Goal: Task Accomplishment & Management: Manage account settings

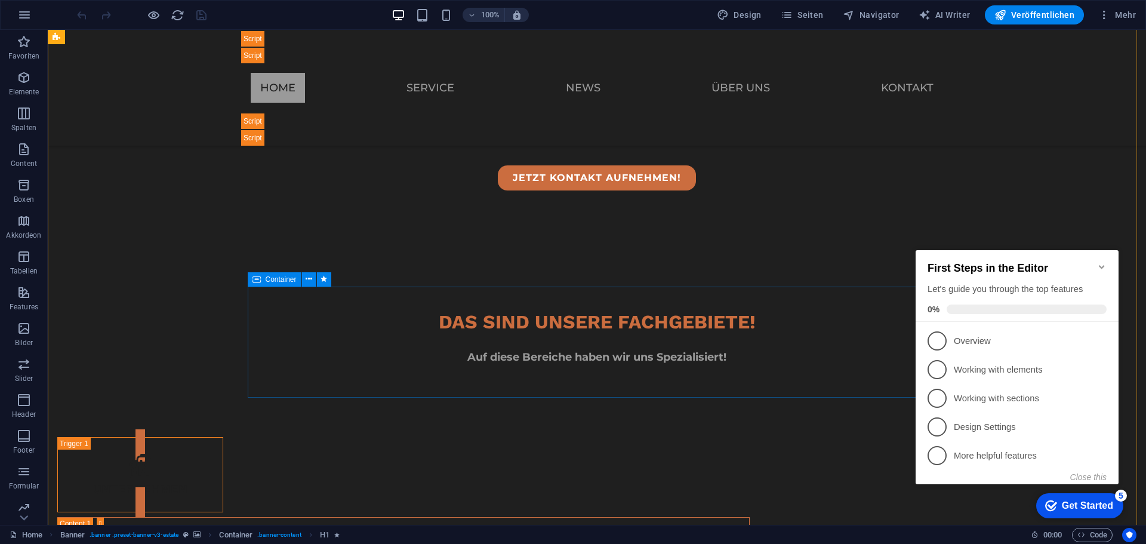
scroll to position [1015, 0]
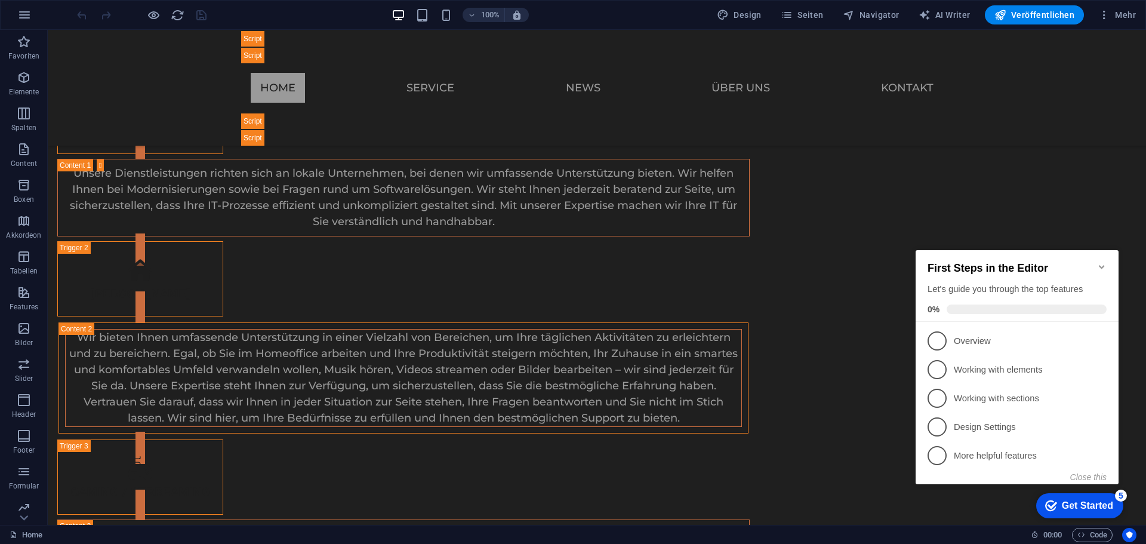
click at [1102, 262] on icon "Minimize checklist" at bounding box center [1102, 267] width 10 height 10
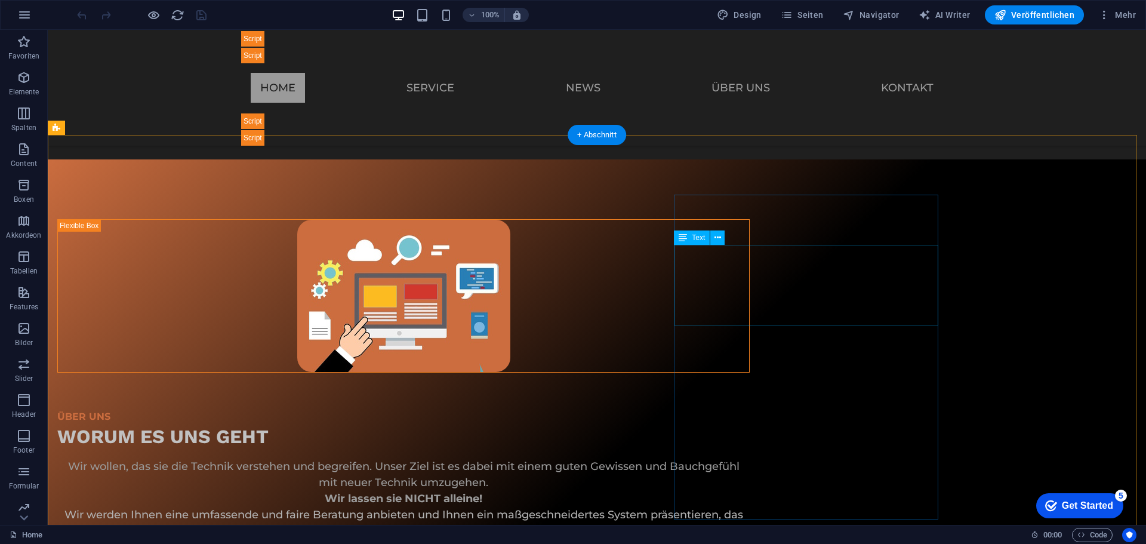
scroll to position [1697, 0]
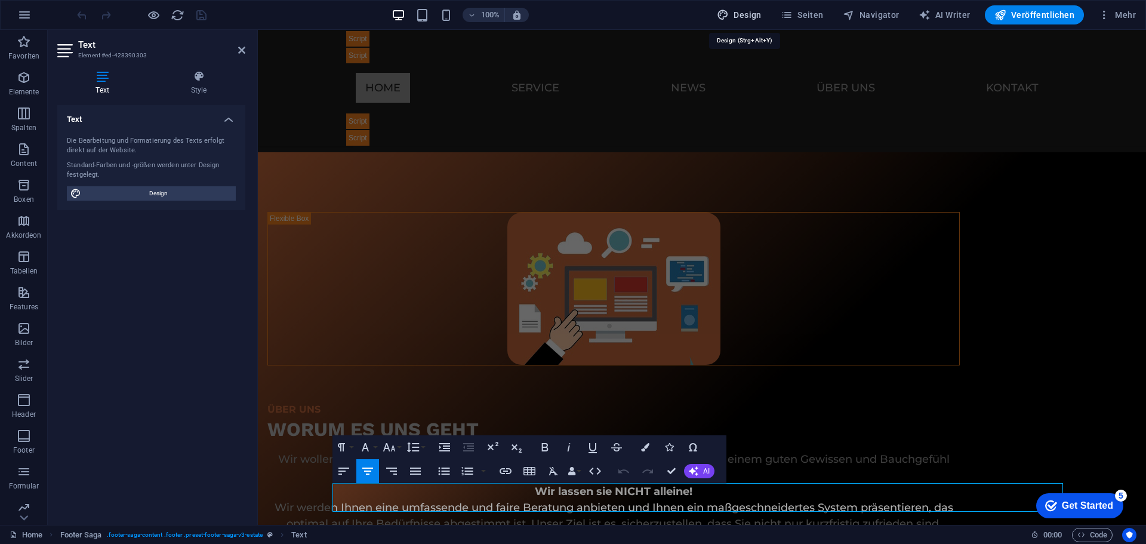
click at [725, 10] on icon "button" at bounding box center [723, 15] width 12 height 12
click at [813, 17] on span "Seiten" at bounding box center [802, 15] width 43 height 12
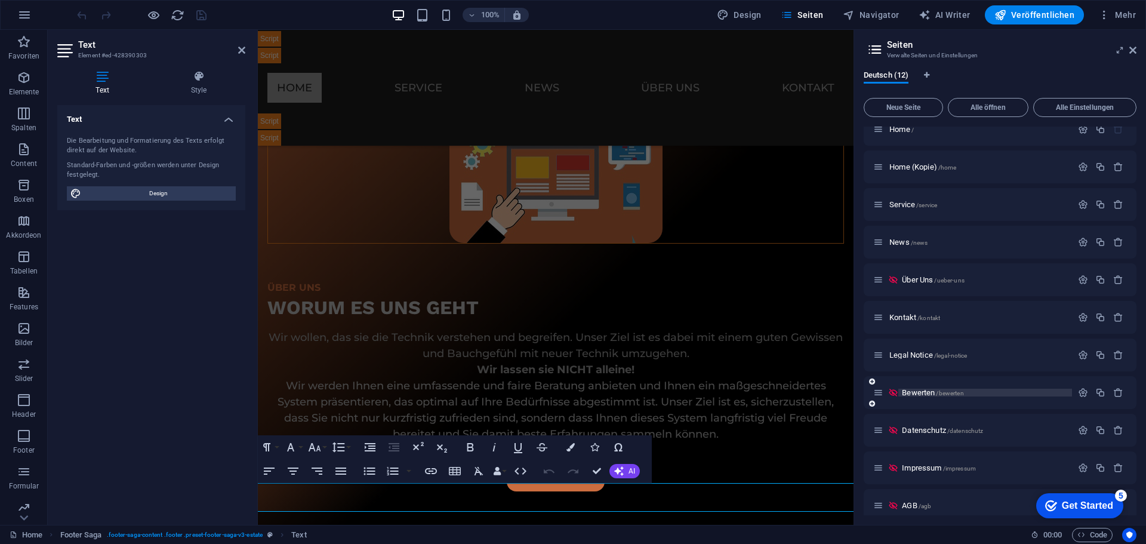
scroll to position [0, 0]
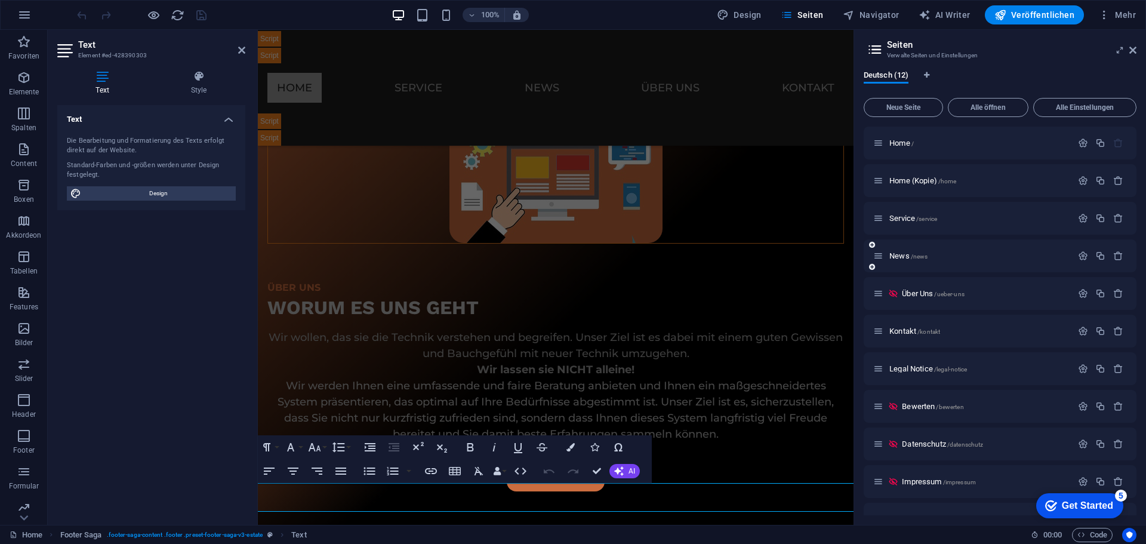
click at [904, 260] on div "News /news" at bounding box center [972, 256] width 199 height 14
click at [904, 253] on span "News /news" at bounding box center [908, 255] width 38 height 9
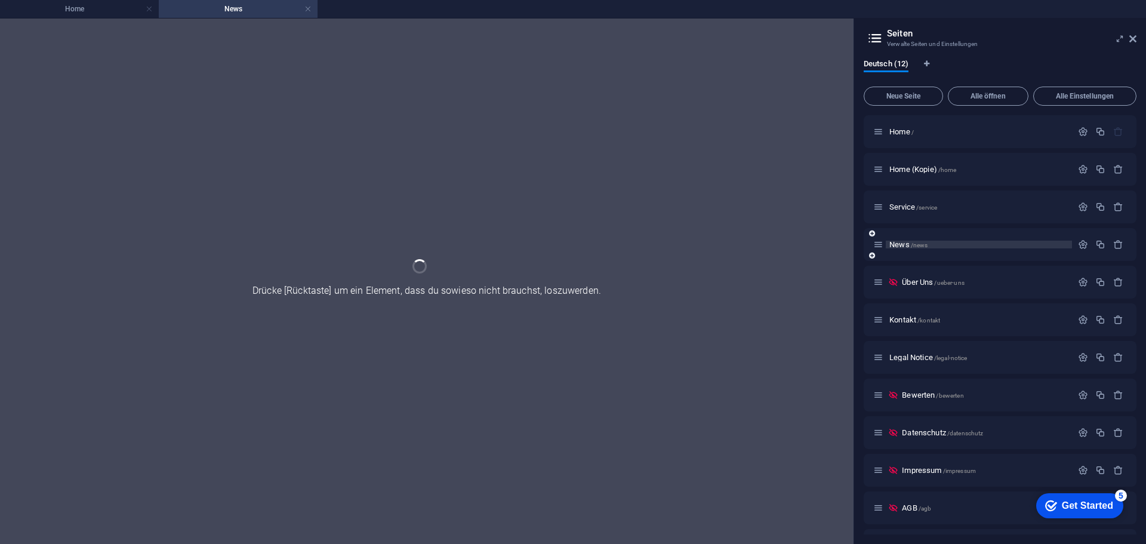
click at [904, 253] on div "News /news" at bounding box center [1000, 244] width 273 height 33
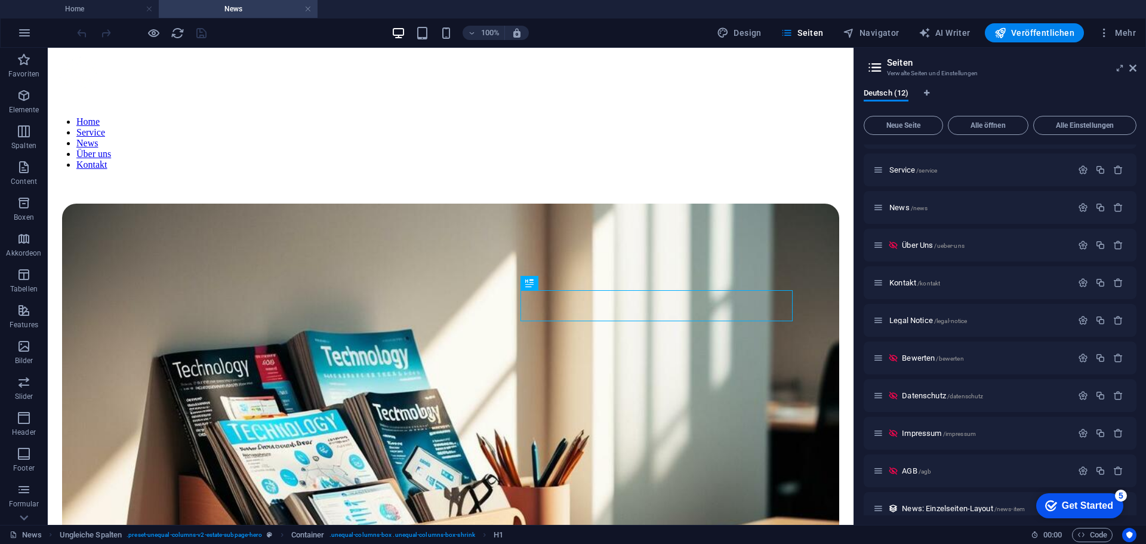
scroll to position [81, 0]
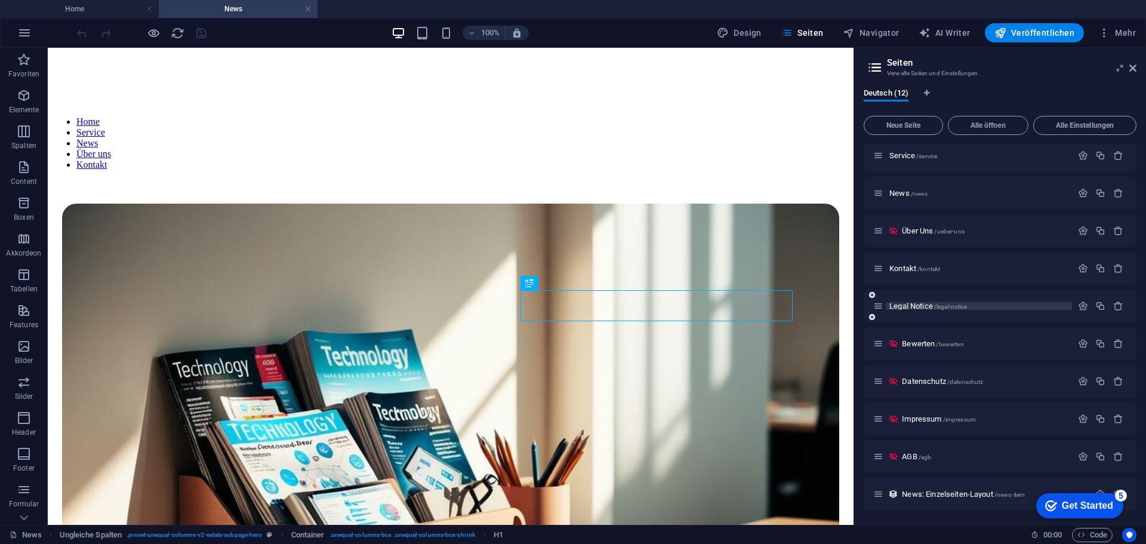
click at [911, 304] on span "Legal Notice /legal-notice" at bounding box center [928, 305] width 78 height 9
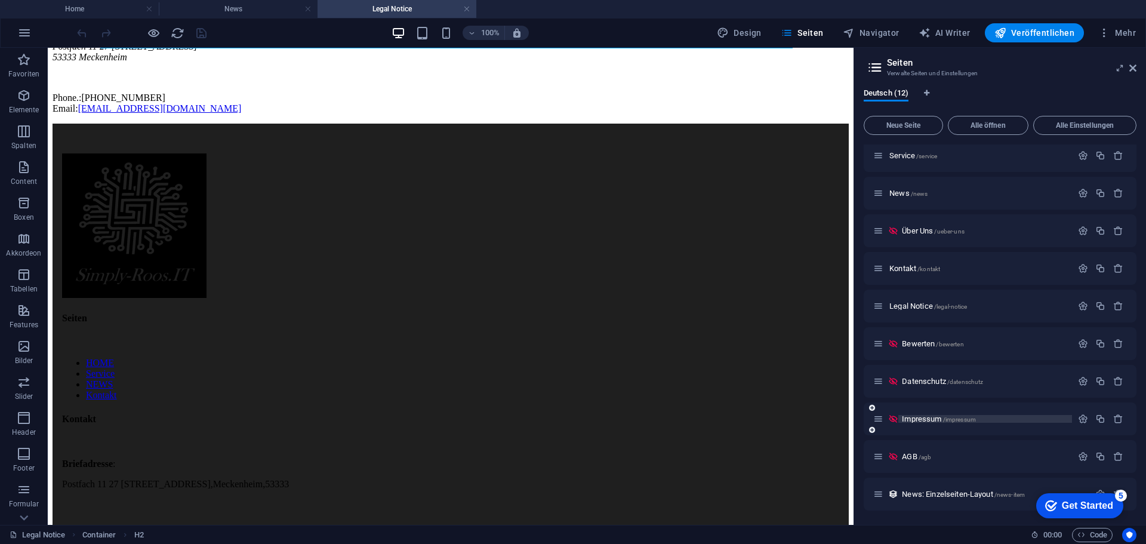
click at [919, 415] on span "Impressum /impressum" at bounding box center [939, 418] width 74 height 9
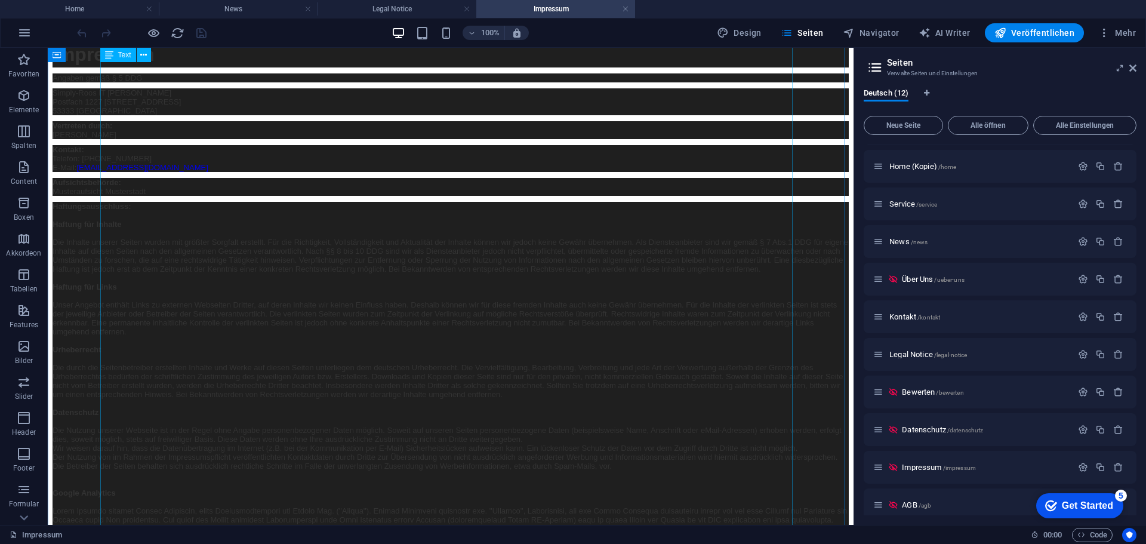
scroll to position [119, 0]
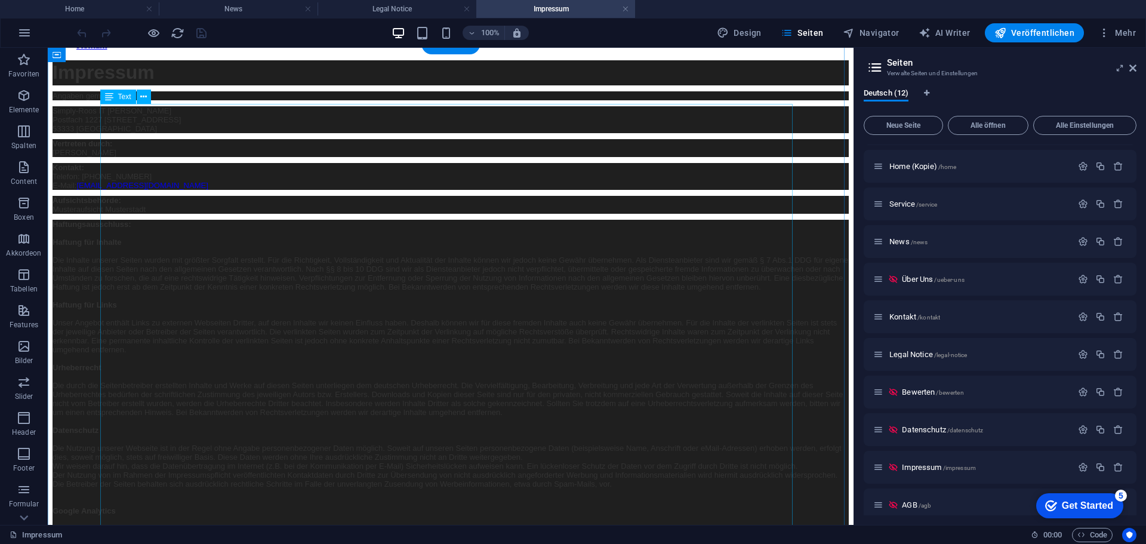
click at [146, 214] on span "Aufsichtsbehörde: Musteraufsicht Musterstadt" at bounding box center [99, 205] width 93 height 18
click at [195, 214] on p "Aufsichtsbehörde: Musteraufsicht Musterstadt" at bounding box center [451, 205] width 796 height 18
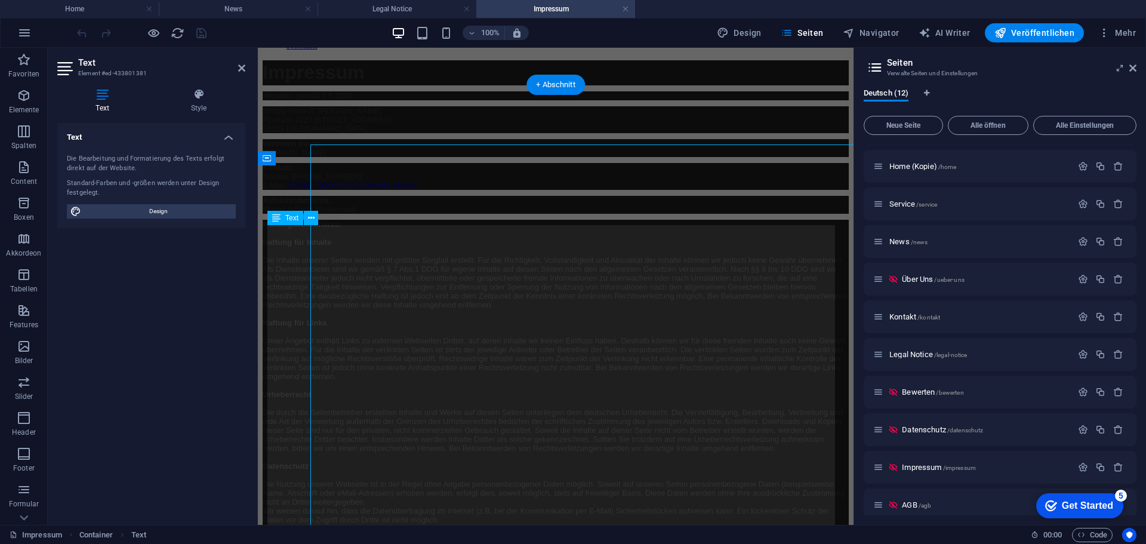
scroll to position [79, 0]
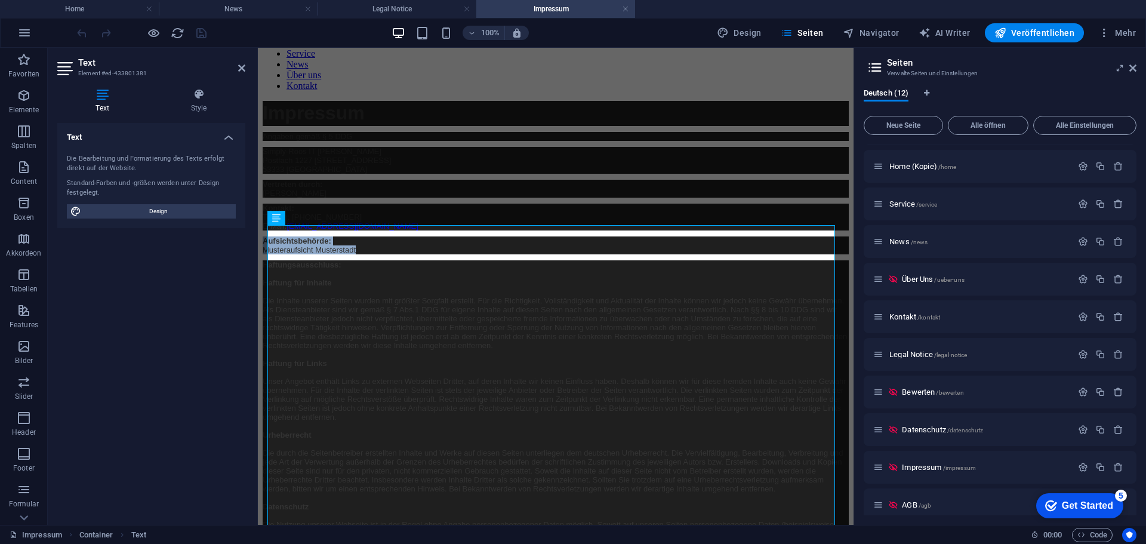
drag, startPoint x: 368, startPoint y: 406, endPoint x: 254, endPoint y: 396, distance: 113.9
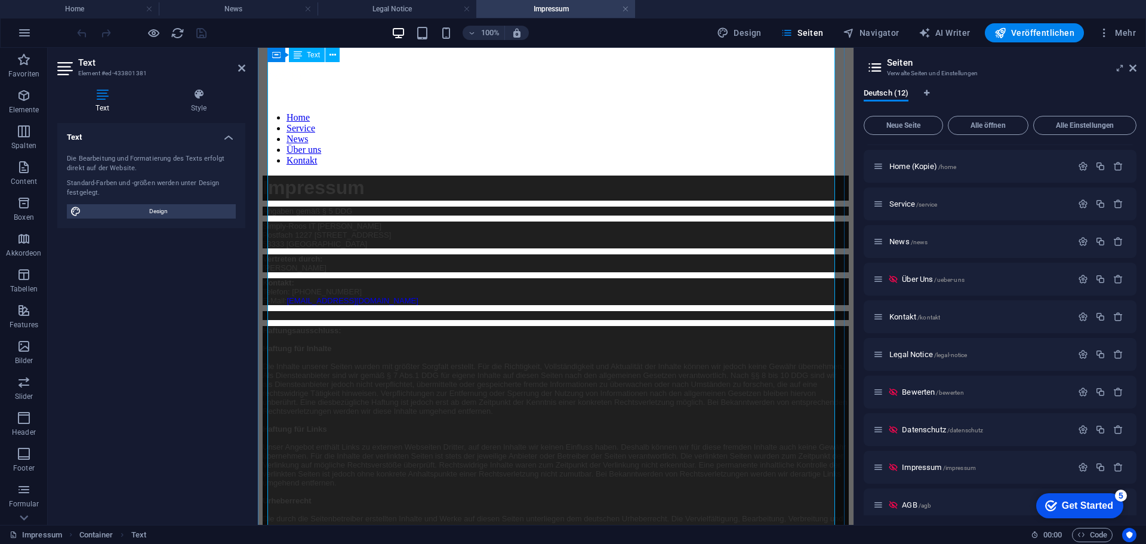
scroll to position [0, 0]
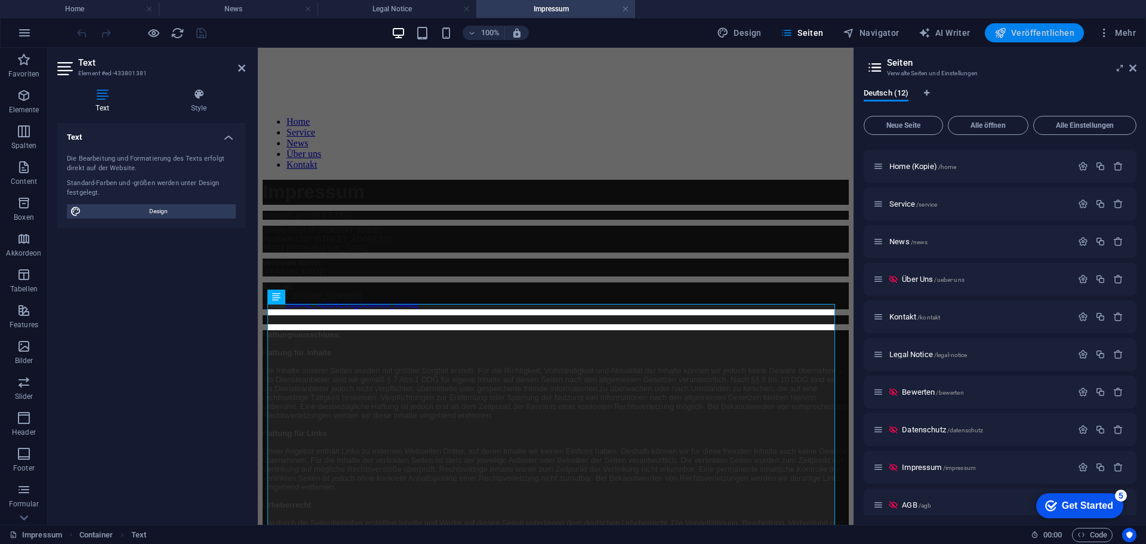
click at [1034, 32] on span "Veröffentlichen" at bounding box center [1034, 33] width 80 height 12
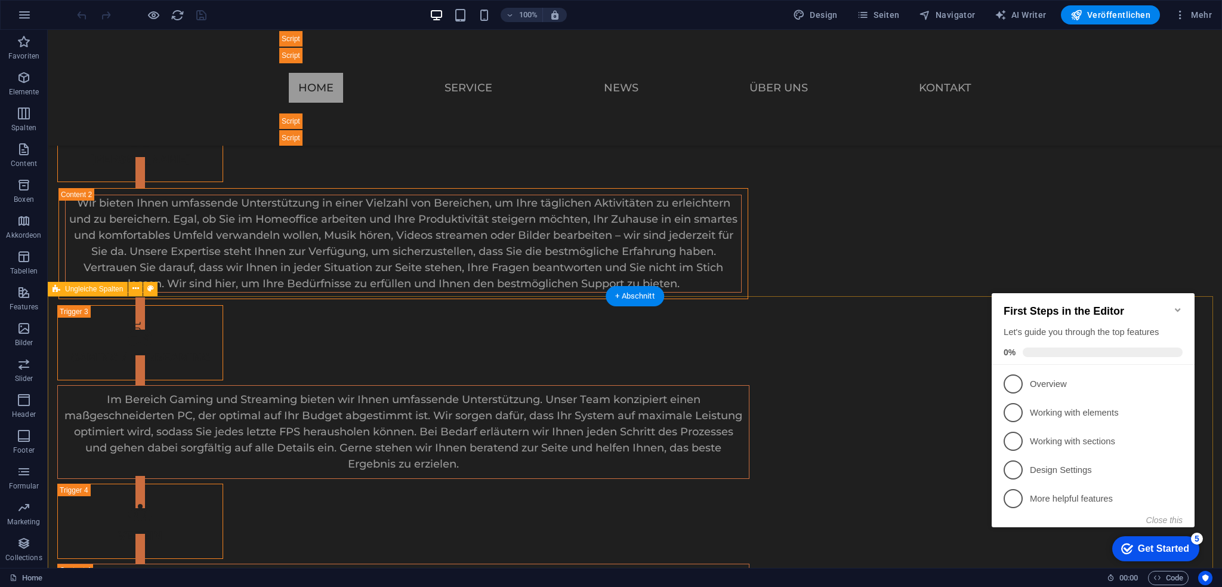
scroll to position [1695, 0]
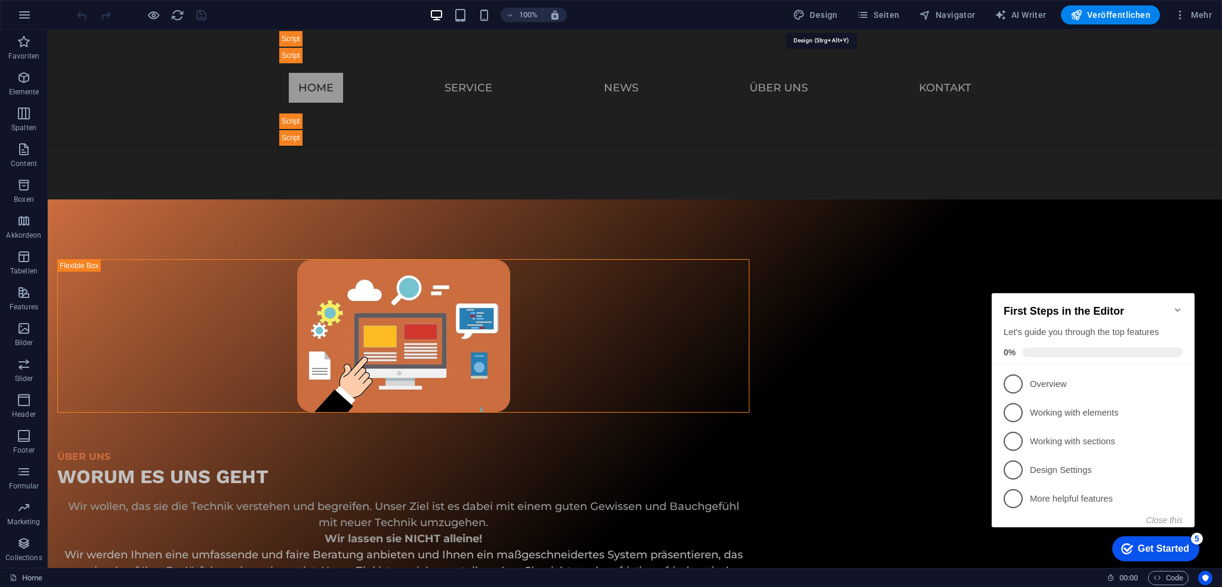
drag, startPoint x: 828, startPoint y: 10, endPoint x: 779, endPoint y: 0, distance: 49.4
click at [828, 10] on span "Design" at bounding box center [815, 15] width 45 height 12
select select "px"
select select "500"
select select "px"
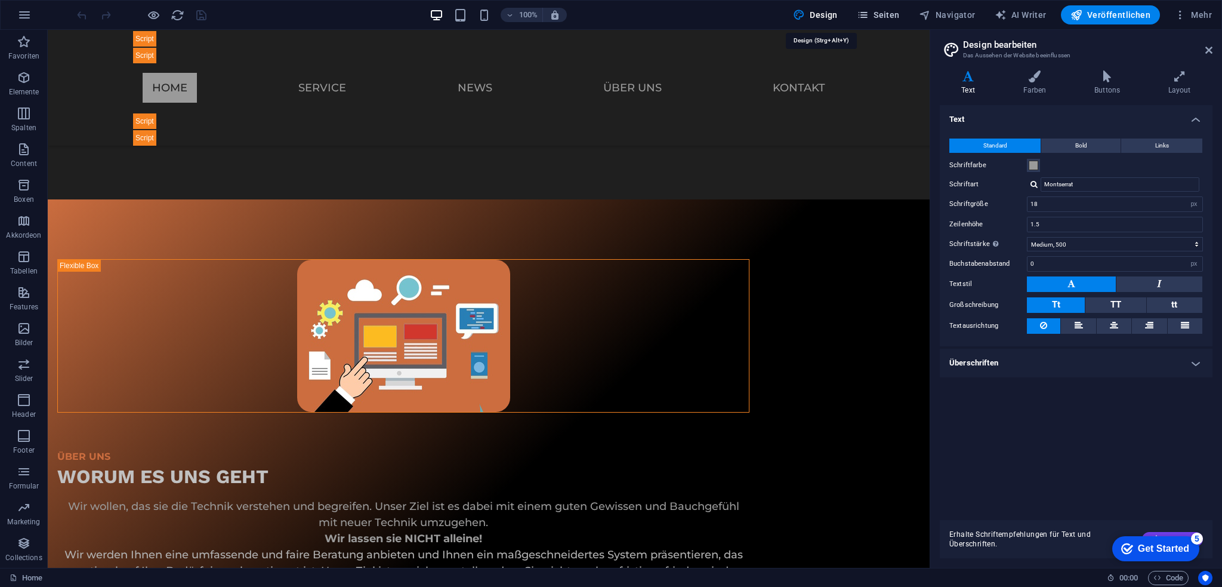
click at [893, 12] on span "Seiten" at bounding box center [878, 15] width 43 height 12
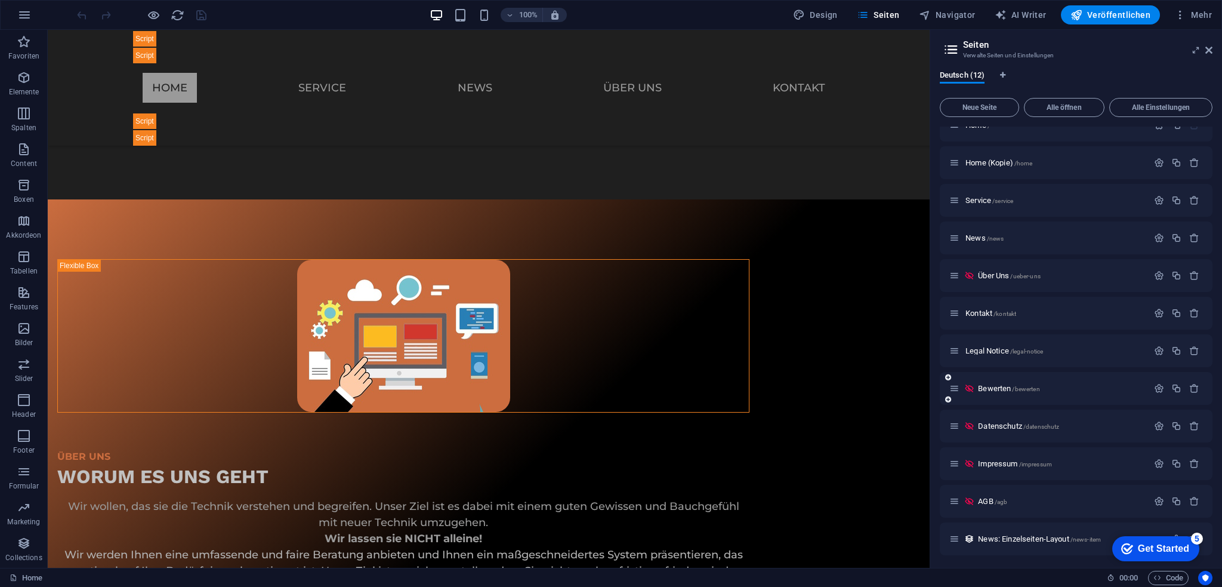
scroll to position [19, 0]
click at [1001, 460] on span "Impressum /impressum" at bounding box center [1015, 462] width 74 height 9
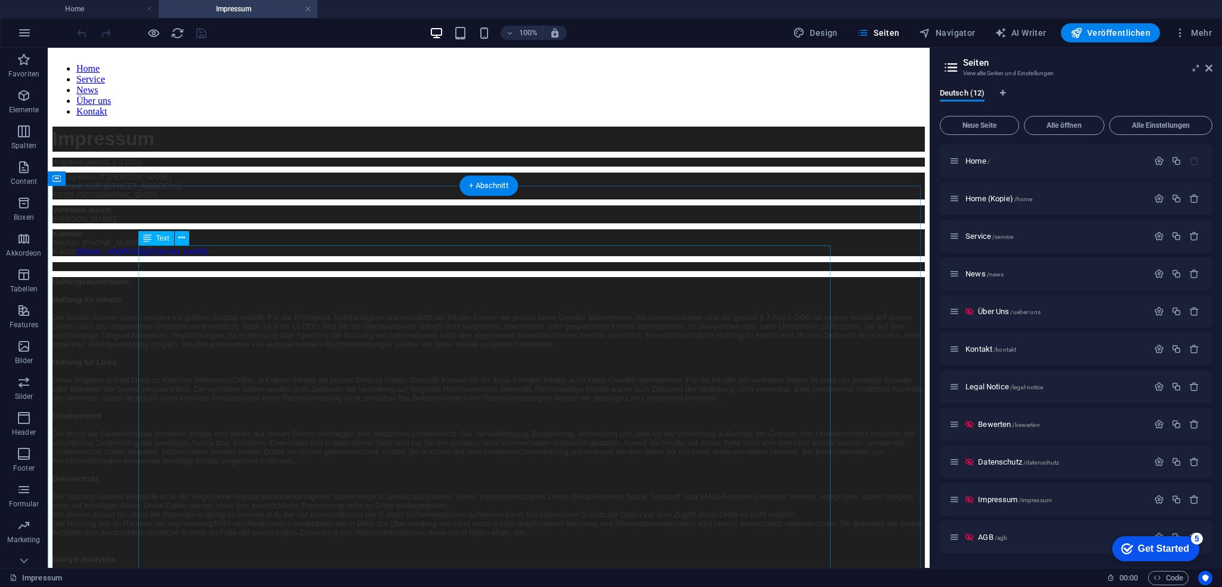
scroll to position [60, 0]
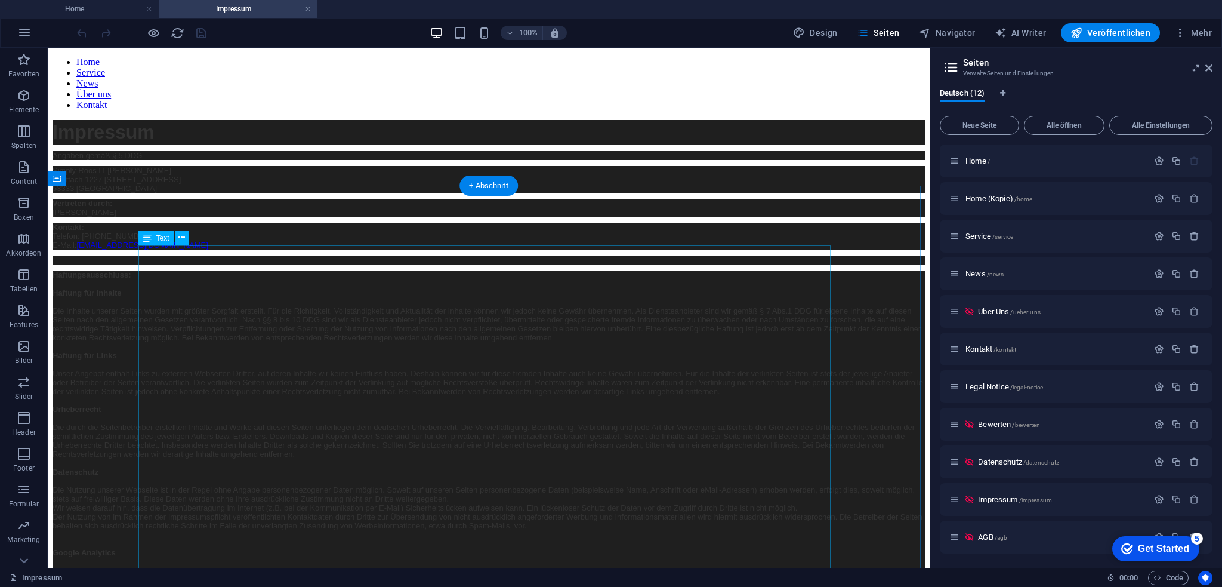
click at [151, 193] on span "Simply-Roos IT [PERSON_NAME] Postfach 1227 [STREET_ADDRESS]" at bounding box center [117, 179] width 128 height 27
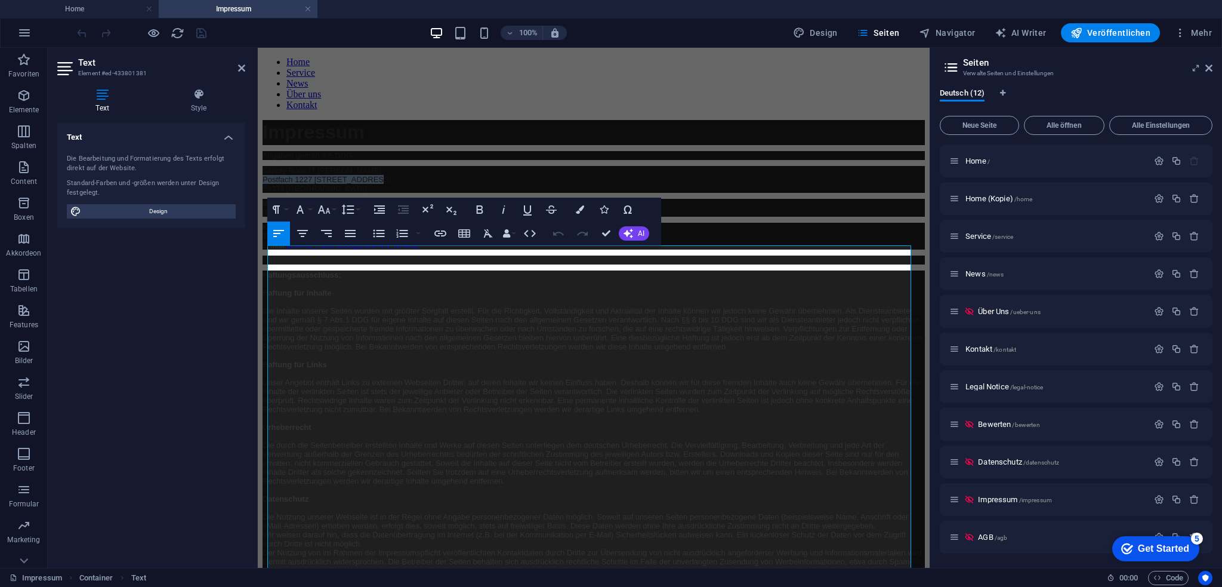
drag, startPoint x: 392, startPoint y: 313, endPoint x: 513, endPoint y: 369, distance: 134.1
click at [349, 249] on span "Kontakt: Telefon: [PHONE_NUMBER] E-Mail: [EMAIL_ADDRESS][DOMAIN_NAME]" at bounding box center [341, 236] width 156 height 27
drag, startPoint x: 384, startPoint y: 400, endPoint x: 295, endPoint y: 396, distance: 88.4
click at [295, 249] on p "Kontakt: Telefon: [PHONE_NUMBER] E-Mail: [EMAIL_ADDRESS][DOMAIN_NAME]" at bounding box center [594, 236] width 662 height 27
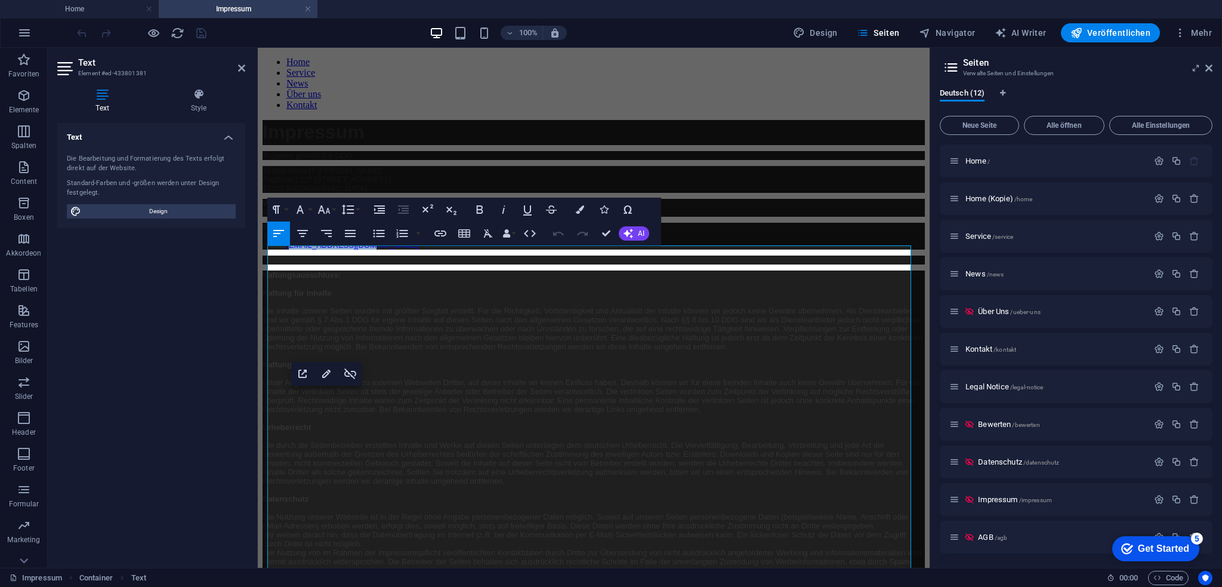
click at [263, 393] on div "Impressum Angaben gemäß § 5 DDG Simply-Roos IT [PERSON_NAME] Postfach 1227 [STR…" at bounding box center [594, 401] width 662 height 562
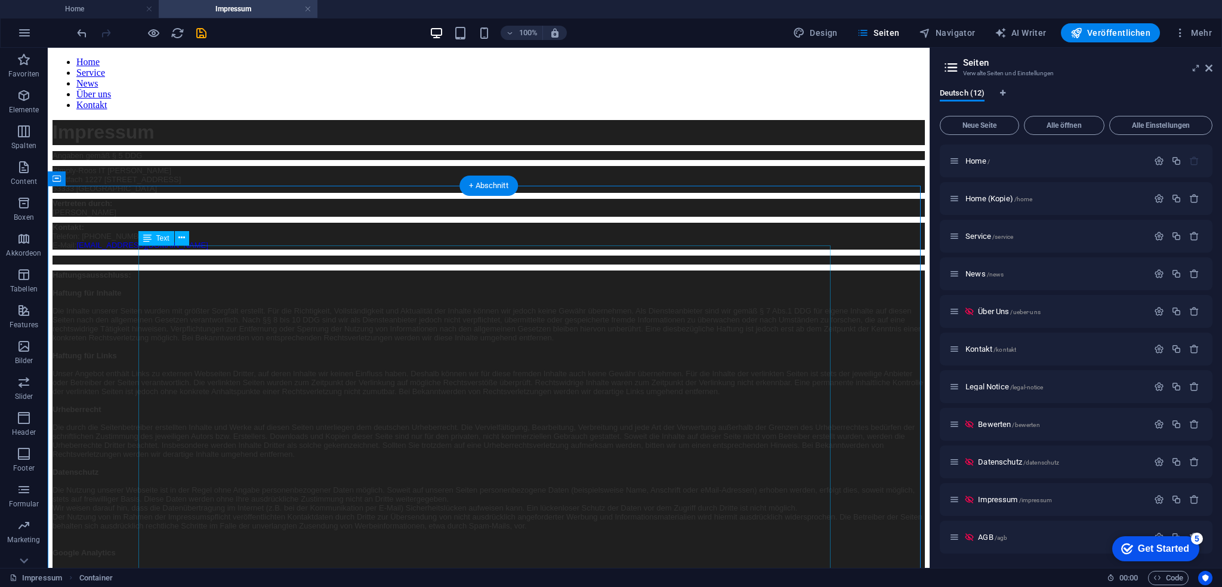
click at [304, 249] on p "Kontakt: Telefon: [PHONE_NUMBER] E-Mail: [EMAIL_ADDRESS][DOMAIN_NAME]" at bounding box center [489, 236] width 873 height 27
drag, startPoint x: 279, startPoint y: 381, endPoint x: 185, endPoint y: 380, distance: 94.3
click at [185, 249] on p "Kontakt: Telefon: [PHONE_NUMBER] E-Mail: [EMAIL_ADDRESS][DOMAIN_NAME]" at bounding box center [489, 236] width 873 height 27
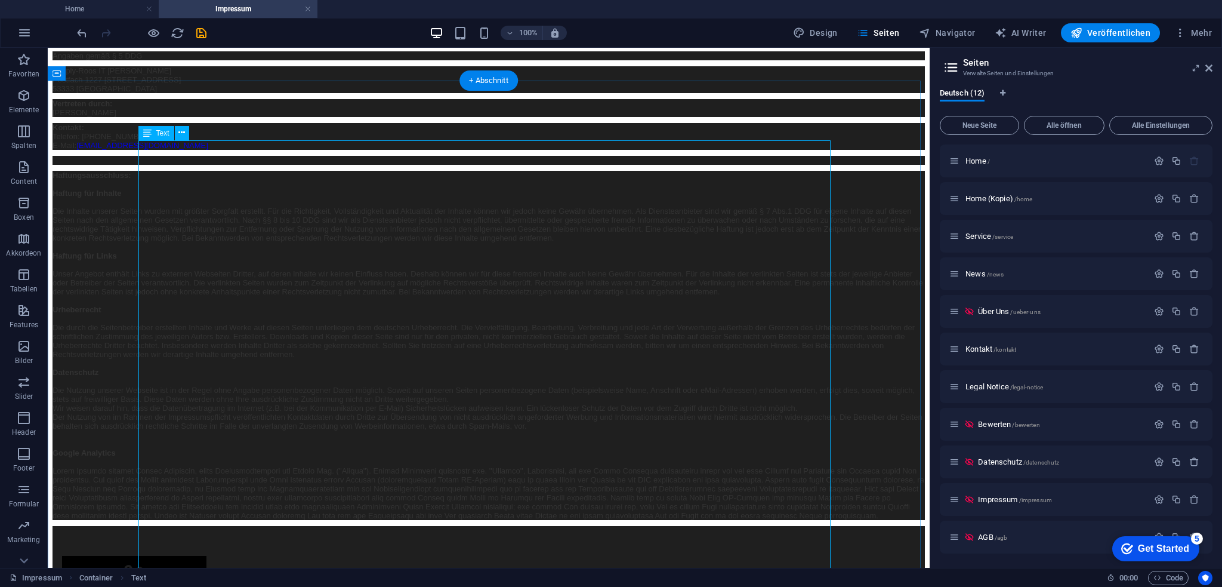
scroll to position [179, 0]
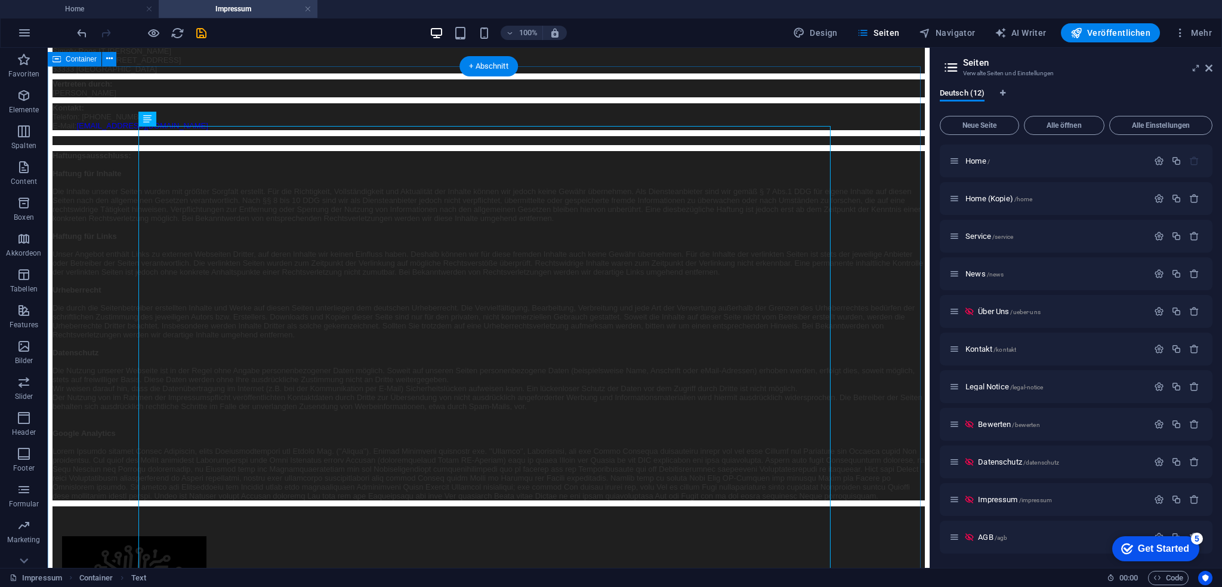
click at [81, 224] on div "Impressum Angaben gemäß § 5 DDG Simply-Roos IT [PERSON_NAME] Postfach 1227 [STR…" at bounding box center [489, 251] width 873 height 500
click at [222, 73] on p "Simply-Roos IT [PERSON_NAME] Postfach 1227 [STREET_ADDRESS]" at bounding box center [489, 60] width 873 height 27
click at [223, 73] on p "Simply-Roos IT [PERSON_NAME] Postfach 1227 [STREET_ADDRESS]" at bounding box center [489, 60] width 873 height 27
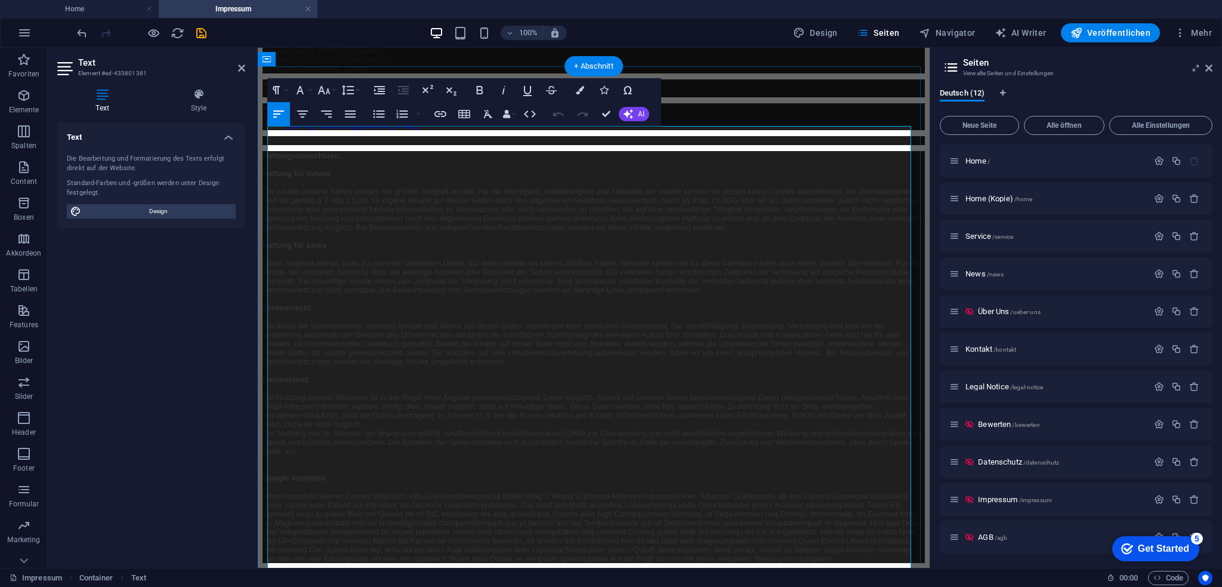
click at [344, 73] on p "Simply-Roos IT [PERSON_NAME] Postfach 1227 [STREET_ADDRESS]" at bounding box center [594, 60] width 662 height 27
click at [370, 284] on div "Impressum Angaben gemäß § 5 DDG Simply-Roos IT [PERSON_NAME] Postfach 1227 [STR…" at bounding box center [594, 282] width 662 height 562
click at [373, 130] on p "Kontakt: Telefon: [PHONE_NUMBER] E-Mail: [EMAIL_ADDRESS][DOMAIN_NAME]" at bounding box center [594, 116] width 662 height 27
click at [152, 322] on div "Text Die Bearbeitung und Formatierung des Texts erfolgt direkt auf der Website.…" at bounding box center [151, 340] width 188 height 435
click at [329, 284] on div "Impressum Angaben gemäß § 5 DDG Simply-Roos IT [PERSON_NAME] Postfach 1227 [STR…" at bounding box center [594, 282] width 662 height 562
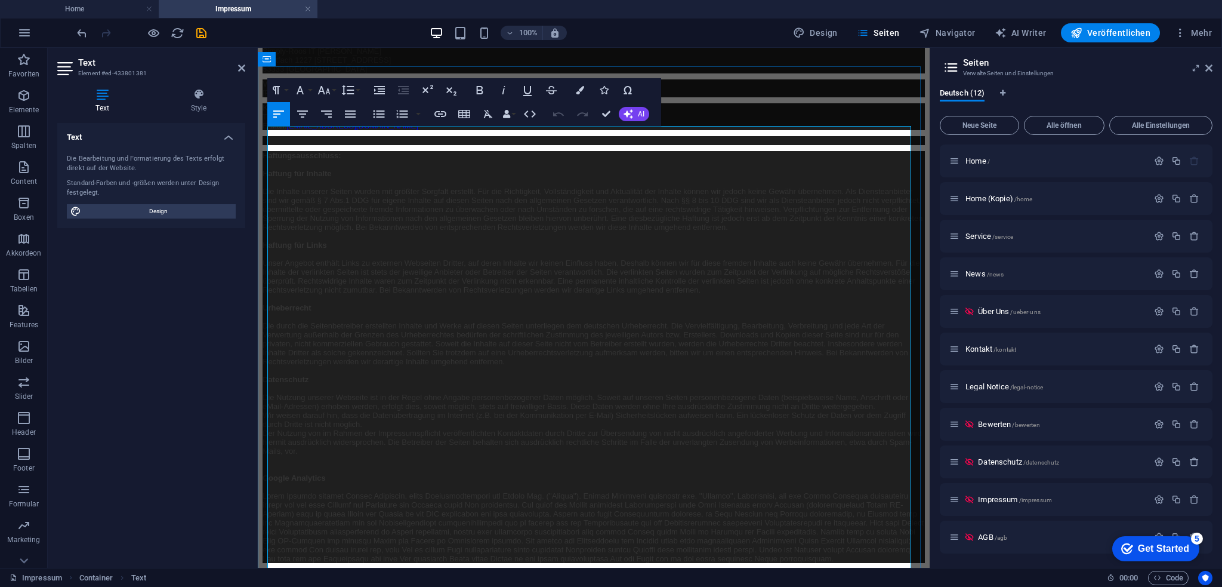
click at [315, 145] on p at bounding box center [594, 140] width 662 height 9
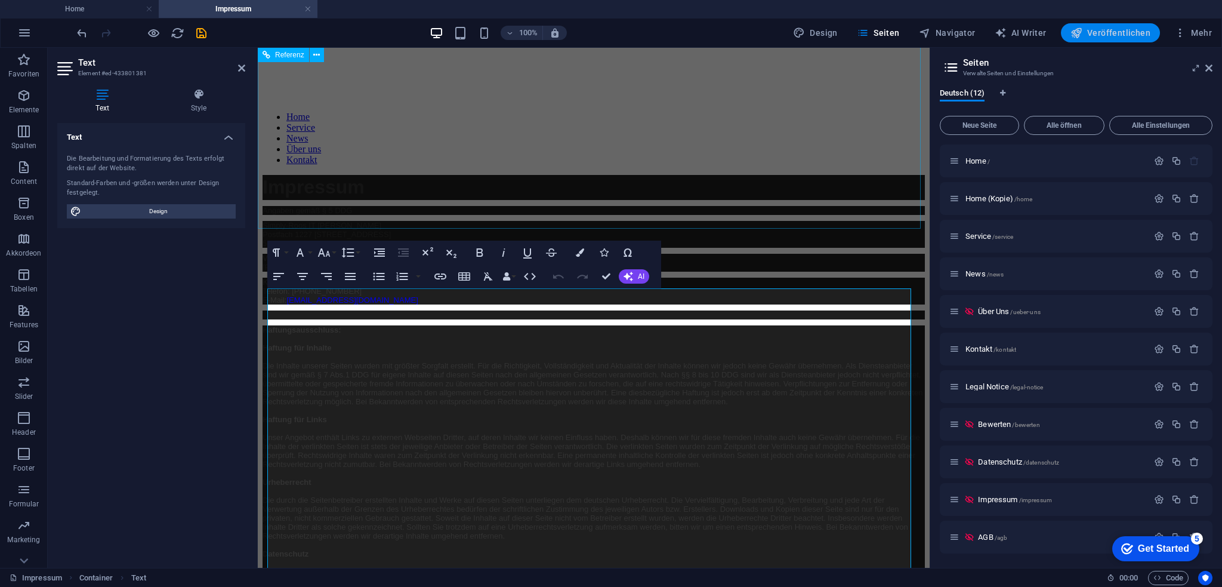
scroll to position [0, 0]
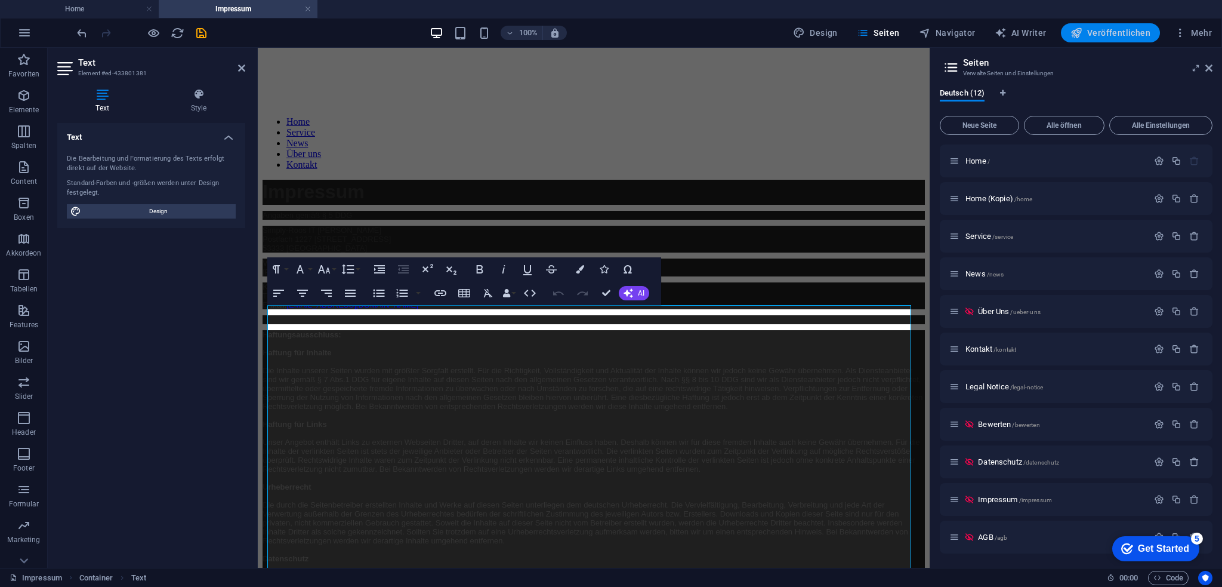
click at [1111, 35] on span "Veröffentlichen" at bounding box center [1111, 33] width 80 height 12
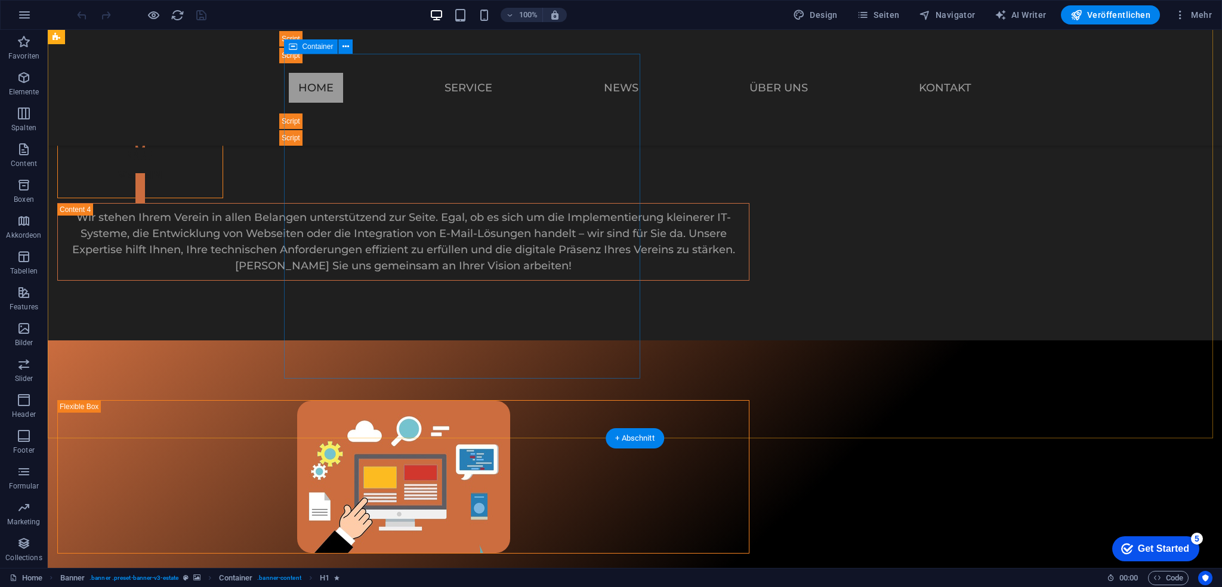
scroll to position [1695, 0]
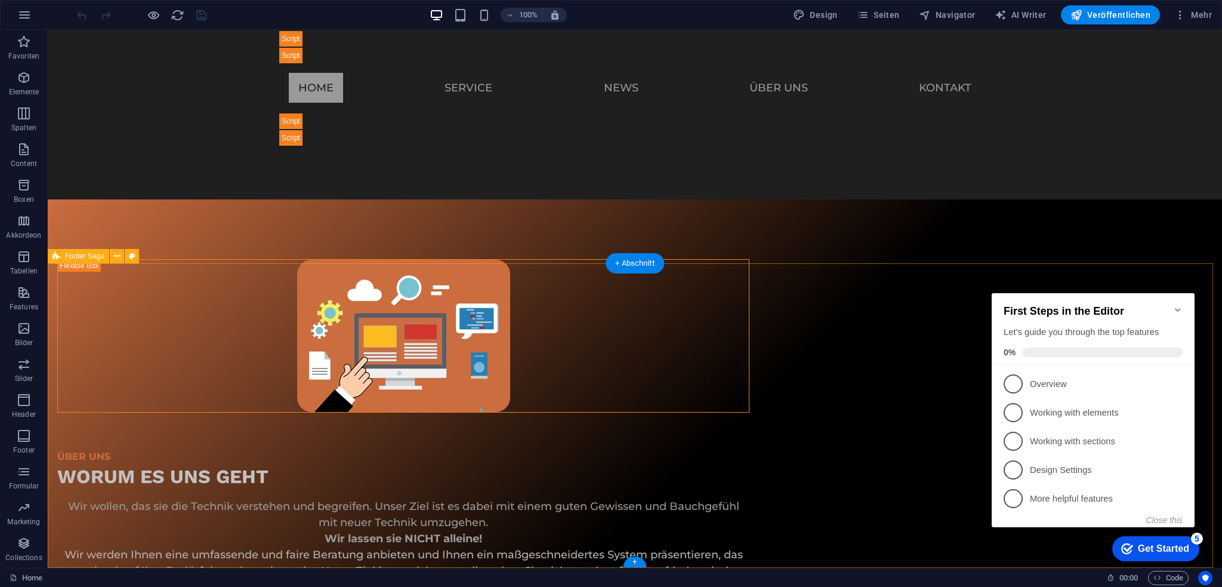
click at [883, 11] on span "Seiten" at bounding box center [878, 15] width 43 height 12
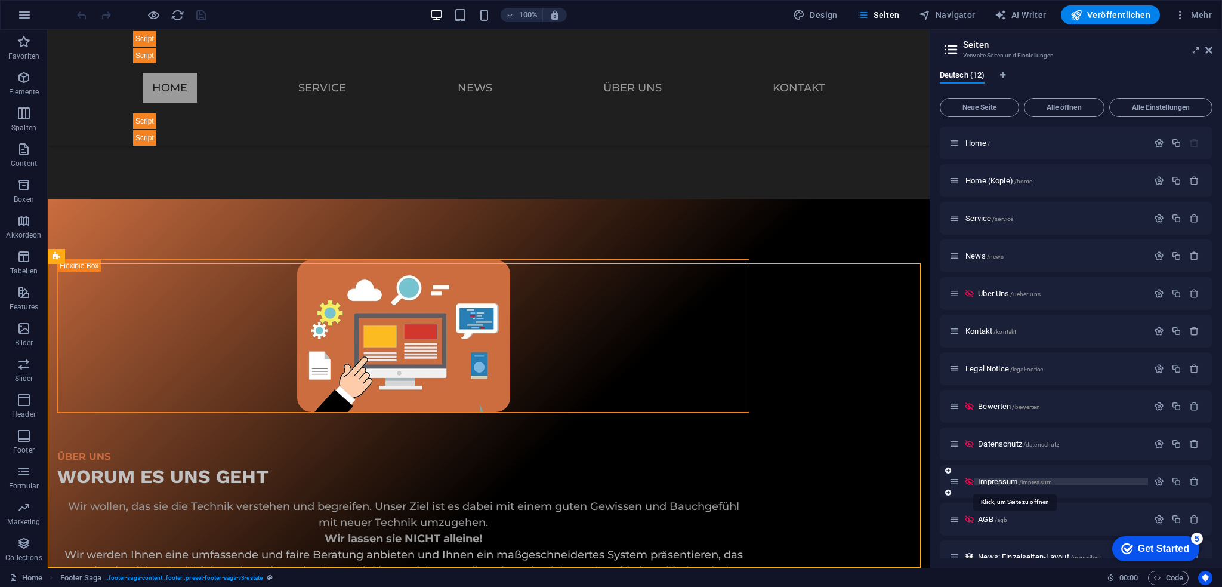
click at [996, 477] on span "Impressum /impressum" at bounding box center [1015, 481] width 74 height 9
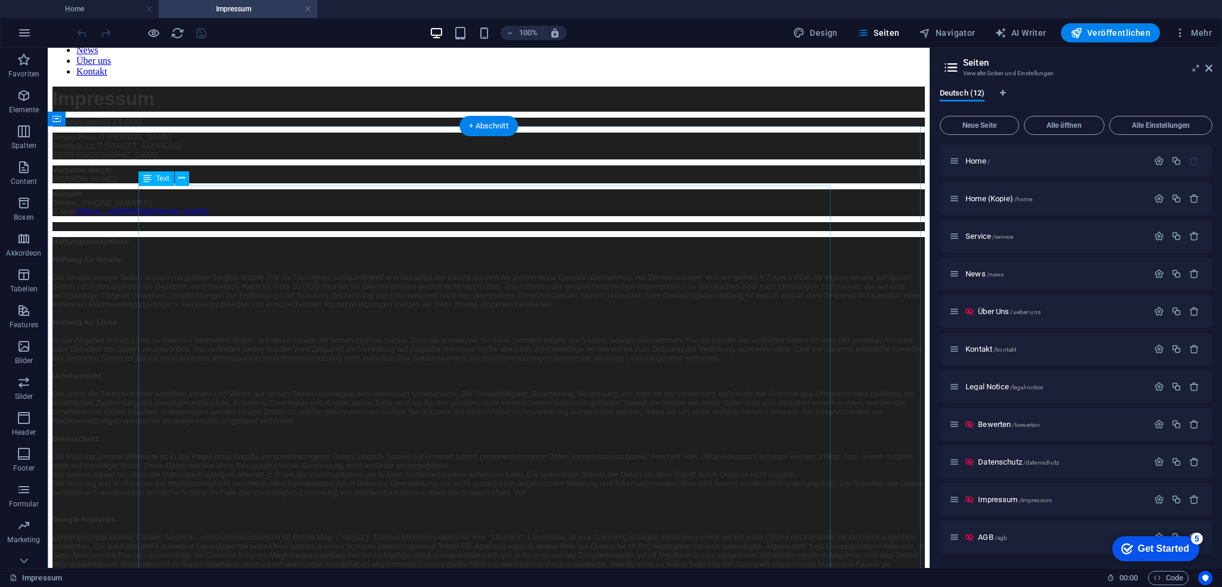
scroll to position [119, 0]
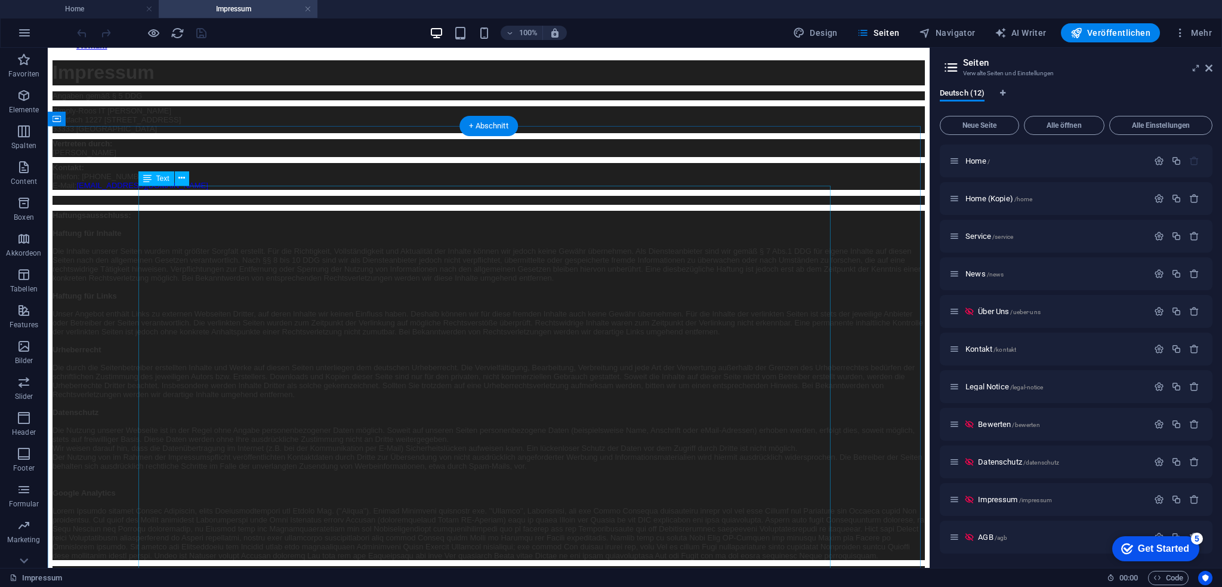
click at [224, 302] on div "Impressum Angaben gemäß § 5 DDG Simply-Roos IT [PERSON_NAME] Postfach 1227 [STR…" at bounding box center [489, 310] width 873 height 500
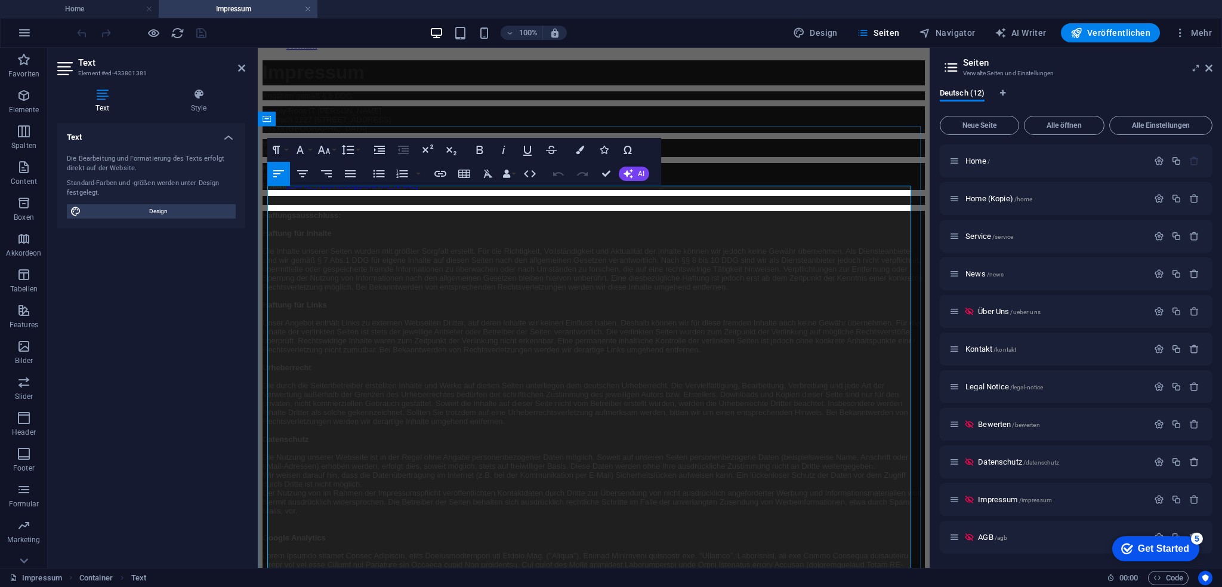
click at [400, 100] on p "Angaben gemäß § 5 DDG" at bounding box center [594, 95] width 662 height 9
click at [393, 133] on p "Simply-Roos IT [PERSON_NAME] Postfach 1227 [STREET_ADDRESS]" at bounding box center [594, 119] width 662 height 27
click at [319, 133] on span "Simply-Roos IT [PERSON_NAME] Postfach 1227 [STREET_ADDRESS]" at bounding box center [327, 119] width 128 height 27
drag, startPoint x: 322, startPoint y: 242, endPoint x: 379, endPoint y: 239, distance: 56.8
click at [379, 133] on p "Simply-Roos IT [PERSON_NAME] Postfach 1227 [STREET_ADDRESS]" at bounding box center [594, 119] width 662 height 27
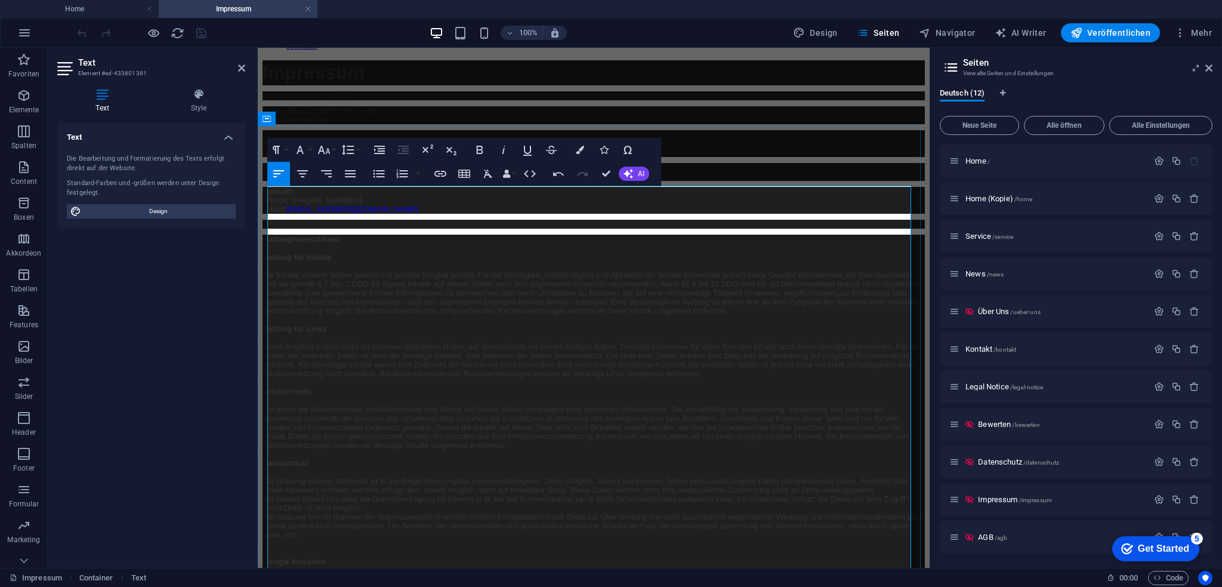
click at [315, 263] on div "Impressum Angaben gemäß § 5 DDG Simply-Roos IT Marvin Roos Einzelunternehmen Po…" at bounding box center [594, 353] width 662 height 586
click at [309, 262] on div "Impressum Angaben gemäß § 5 DDG Simply-Roos IT Marvin Roos Einzelunternehmen Po…" at bounding box center [594, 353] width 662 height 586
click at [337, 124] on p "Simply-Roos IT Marvin Roos Einzelunternehmen" at bounding box center [594, 115] width 662 height 18
click at [1078, 41] on button "Veröffentlichen" at bounding box center [1110, 32] width 99 height 19
